Goal: Communication & Community: Answer question/provide support

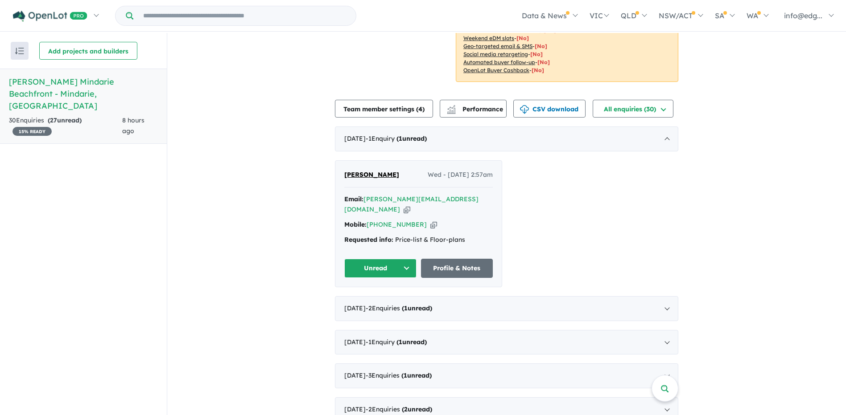
scroll to position [134, 0]
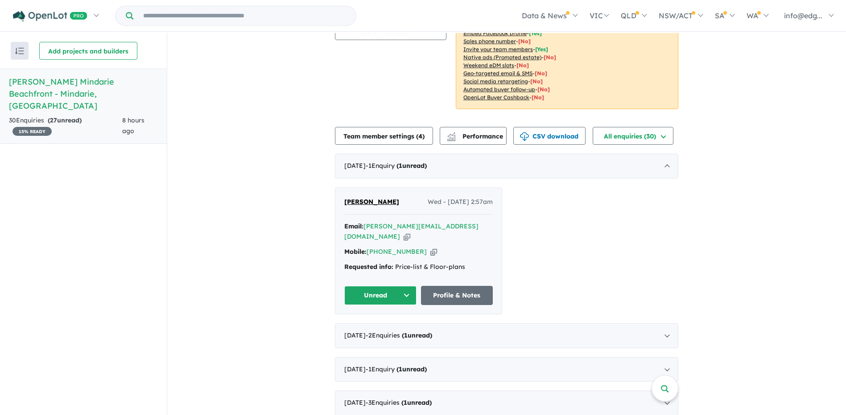
click at [392, 286] on button "Unread" at bounding box center [380, 295] width 72 height 19
drag, startPoint x: 382, startPoint y: 320, endPoint x: 624, endPoint y: 249, distance: 252.6
click at [624, 249] on div "Ally MCDONALD Wed - 15/10/2025, 2:57am Email: a.mcdonald@shell.com Copied! Mobi…" at bounding box center [506, 251] width 343 height 127
click at [430, 247] on icon "button" at bounding box center [433, 251] width 7 height 9
drag, startPoint x: 438, startPoint y: 214, endPoint x: 452, endPoint y: 213, distance: 14.3
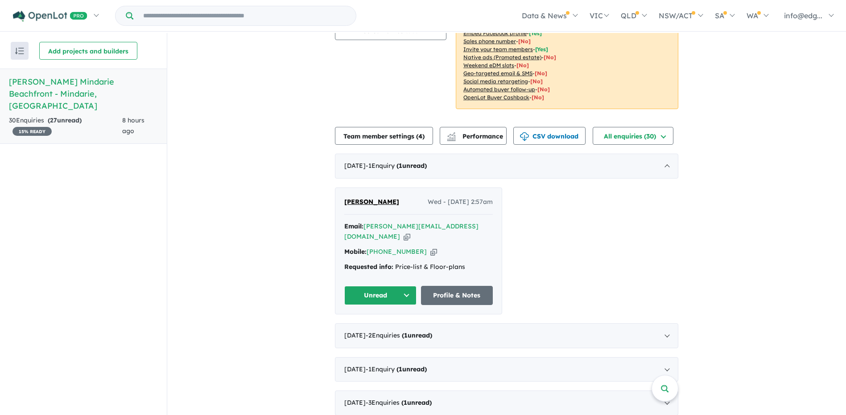
click at [410, 232] on icon "button" at bounding box center [406, 236] width 7 height 9
click at [452, 286] on link "Profile & Notes" at bounding box center [457, 295] width 72 height 19
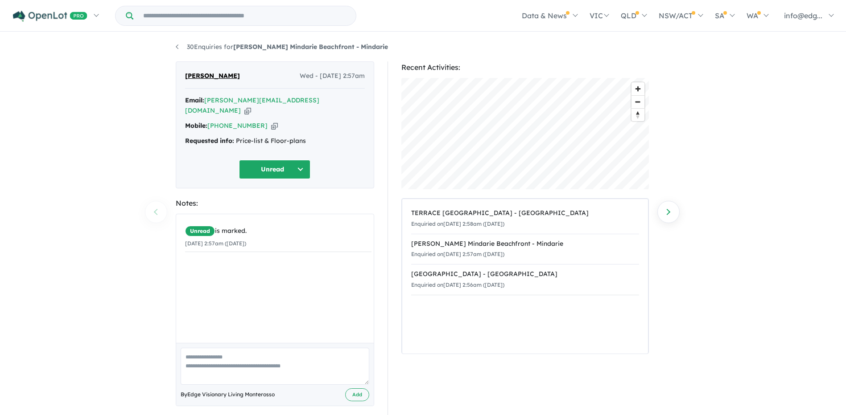
click at [262, 160] on button "Unread" at bounding box center [274, 169] width 71 height 19
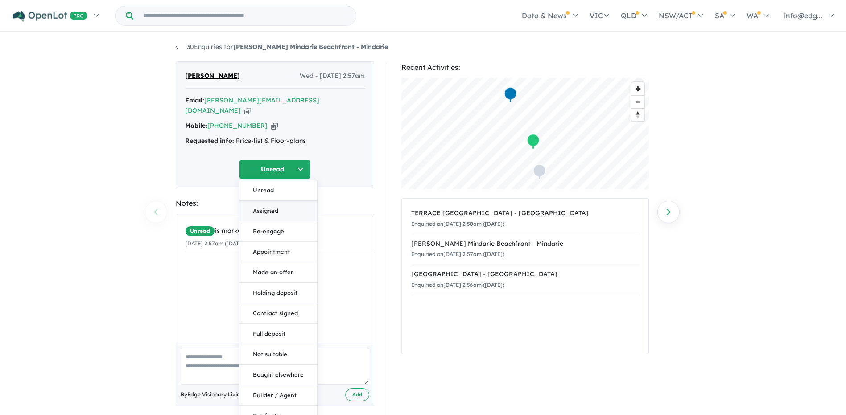
click at [274, 202] on button "Assigned" at bounding box center [278, 211] width 78 height 21
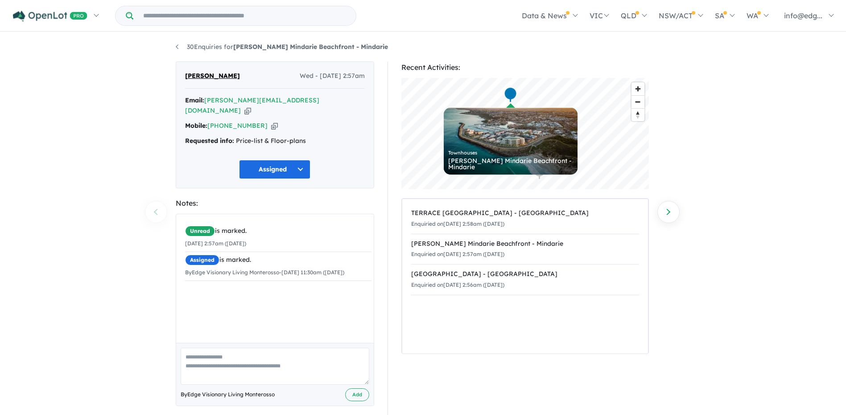
click at [127, 142] on div "30 Enquiries for [PERSON_NAME] Mindarie Beachfront - Mindarie Previous enquiry …" at bounding box center [423, 225] width 846 height 384
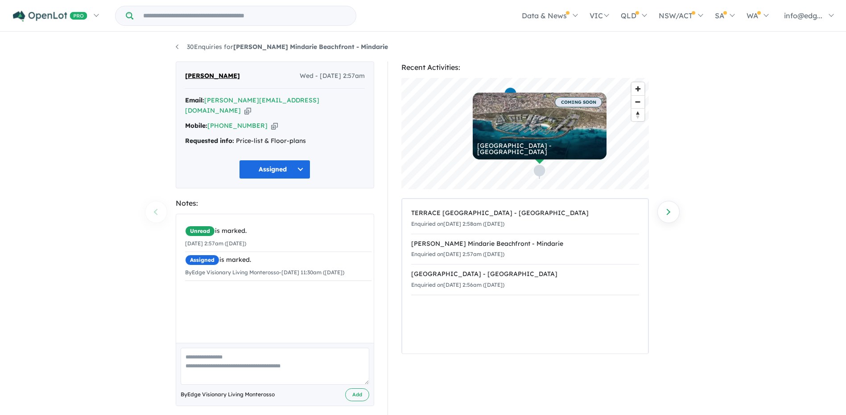
click at [82, 103] on div "30 Enquiries for [PERSON_NAME] Mindarie Beachfront - Mindarie Previous enquiry …" at bounding box center [423, 225] width 846 height 384
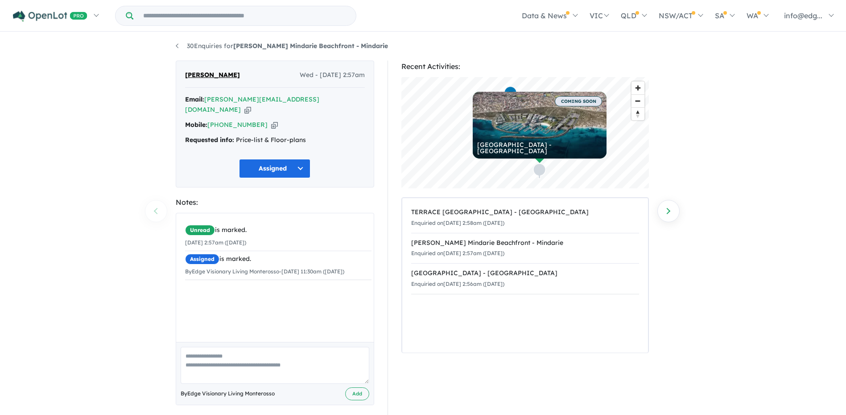
scroll to position [1, 0]
click at [186, 42] on link "30 Enquiries for Claytons Mindarie Beachfront - Mindarie" at bounding box center [282, 45] width 212 height 8
